Goal: Entertainment & Leisure: Consume media (video, audio)

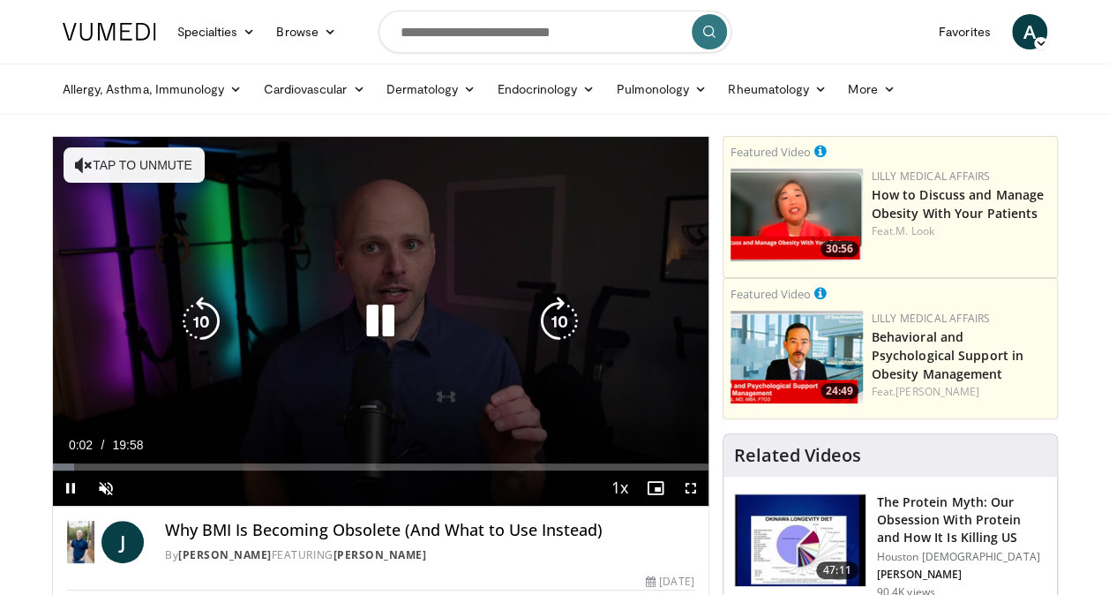
click at [76, 158] on icon "Video Player" at bounding box center [84, 165] width 18 height 18
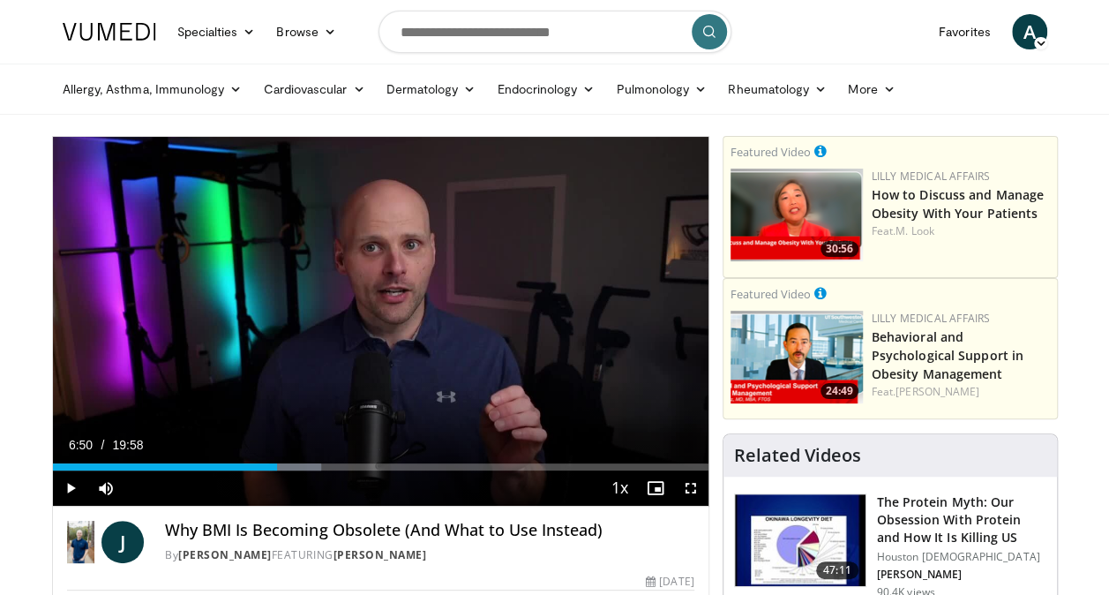
click at [277, 467] on div "Progress Bar" at bounding box center [278, 466] width 2 height 7
click at [69, 477] on span "Video Player" at bounding box center [70, 487] width 35 height 35
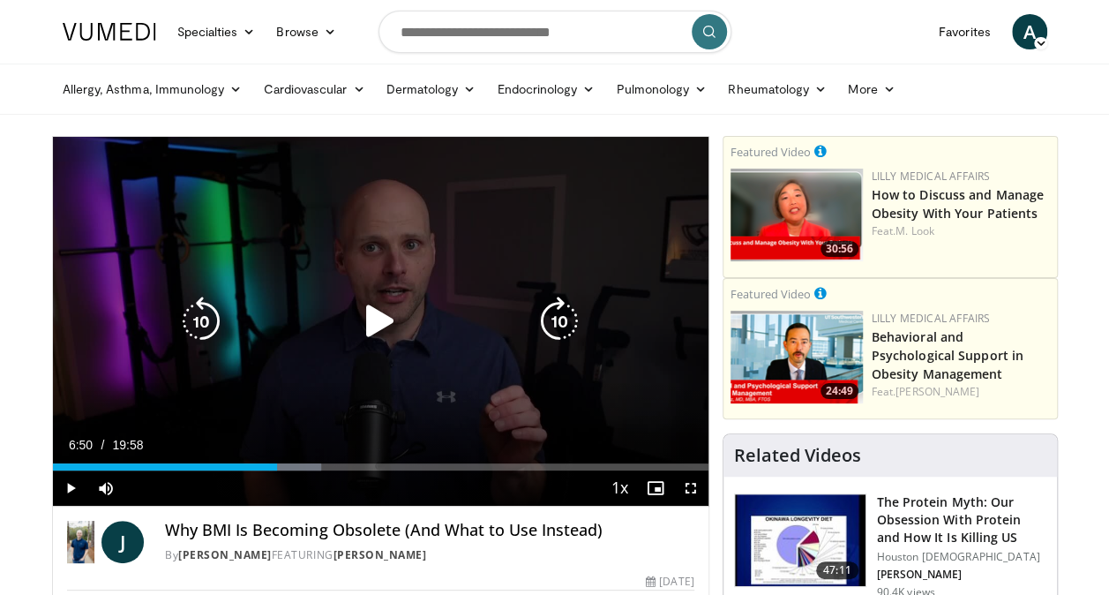
click at [373, 316] on icon "Video Player" at bounding box center [380, 321] width 49 height 49
